Goal: Navigation & Orientation: Understand site structure

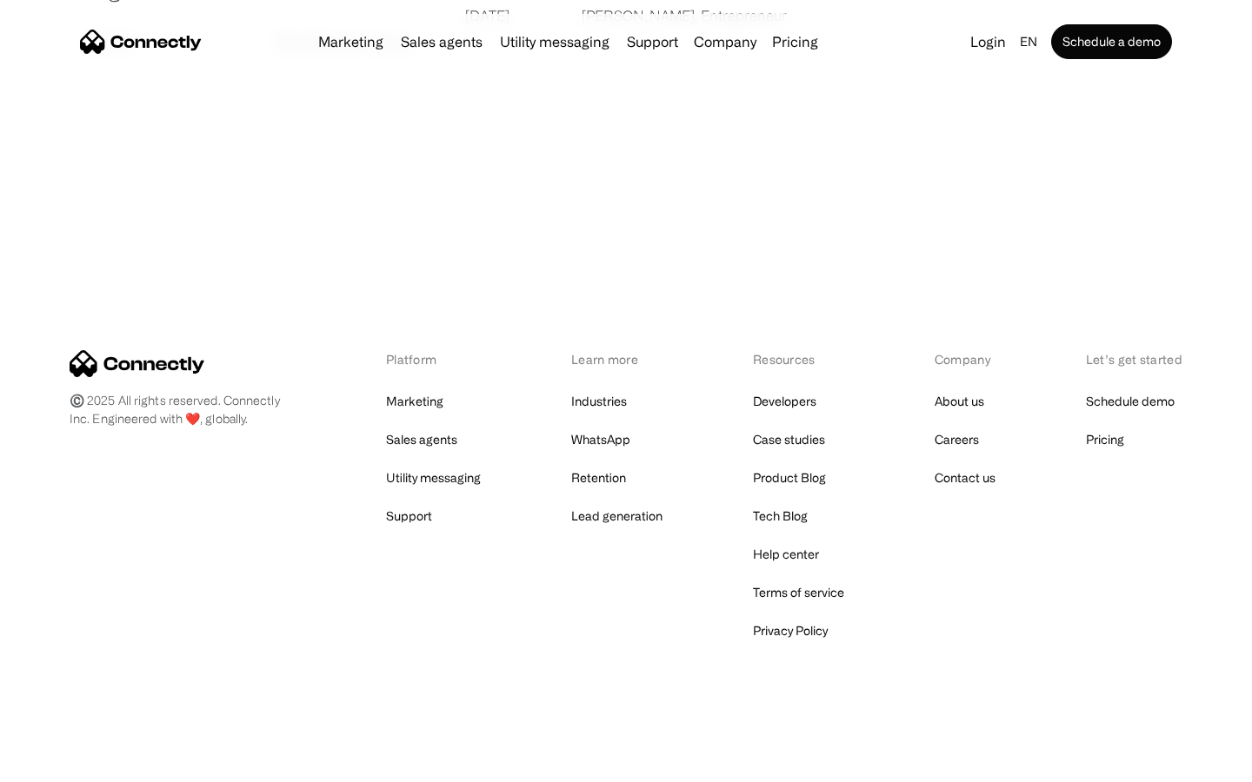
scroll to position [3340, 0]
